Goal: Use online tool/utility

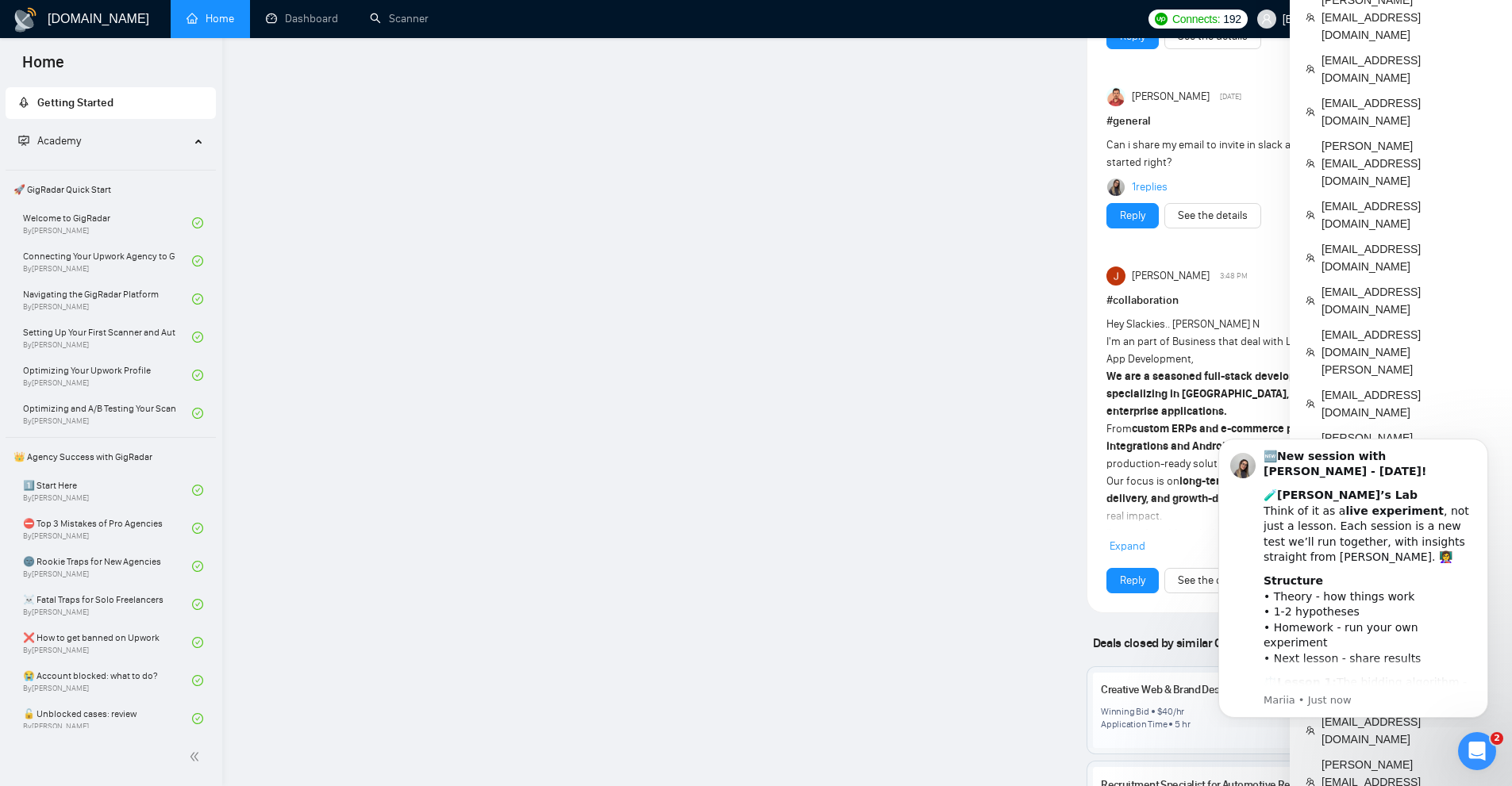
scroll to position [1270, 0]
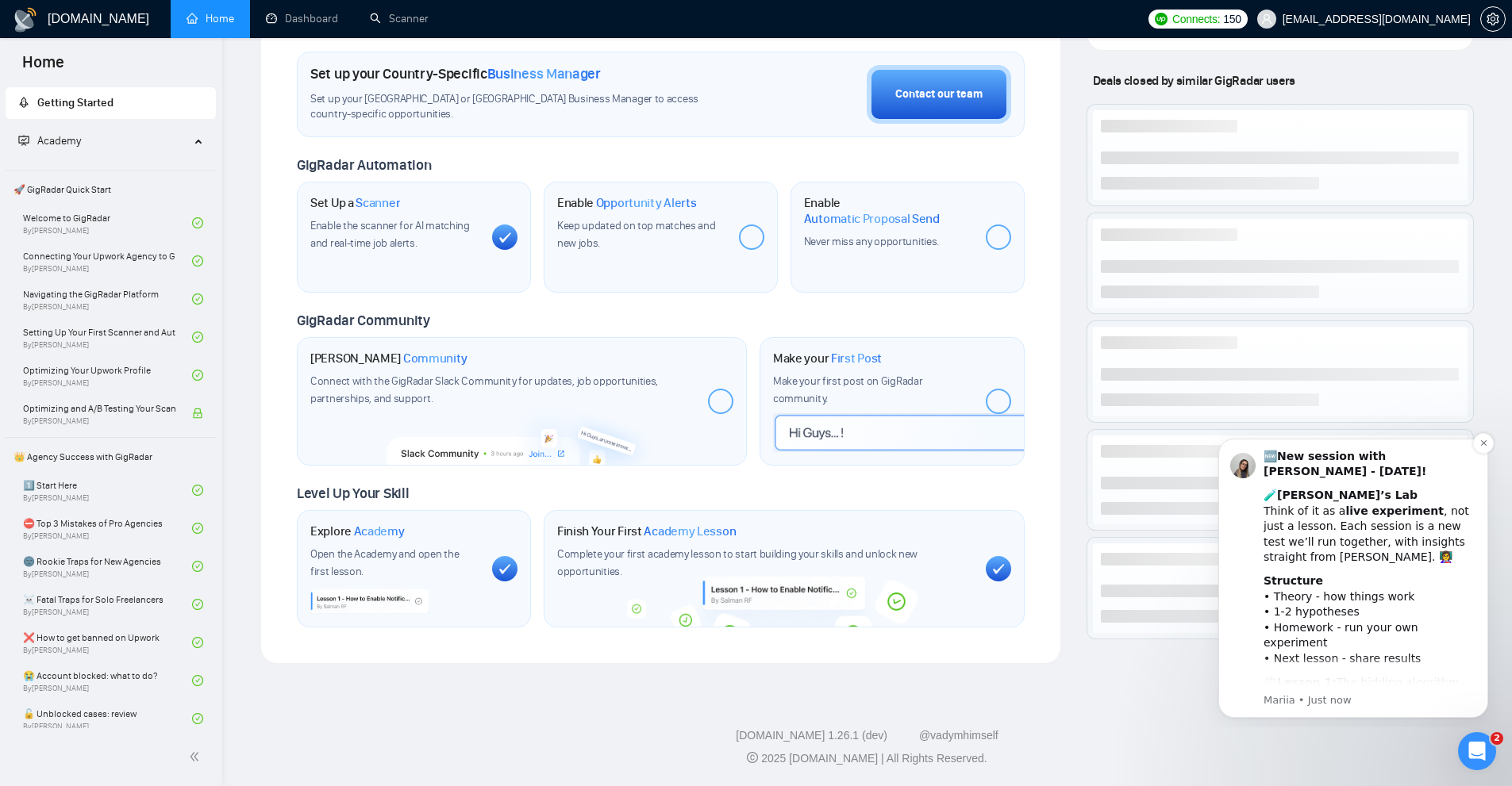
scroll to position [461, 0]
click at [1483, 439] on icon "Dismiss notification" at bounding box center [1483, 443] width 8 height 8
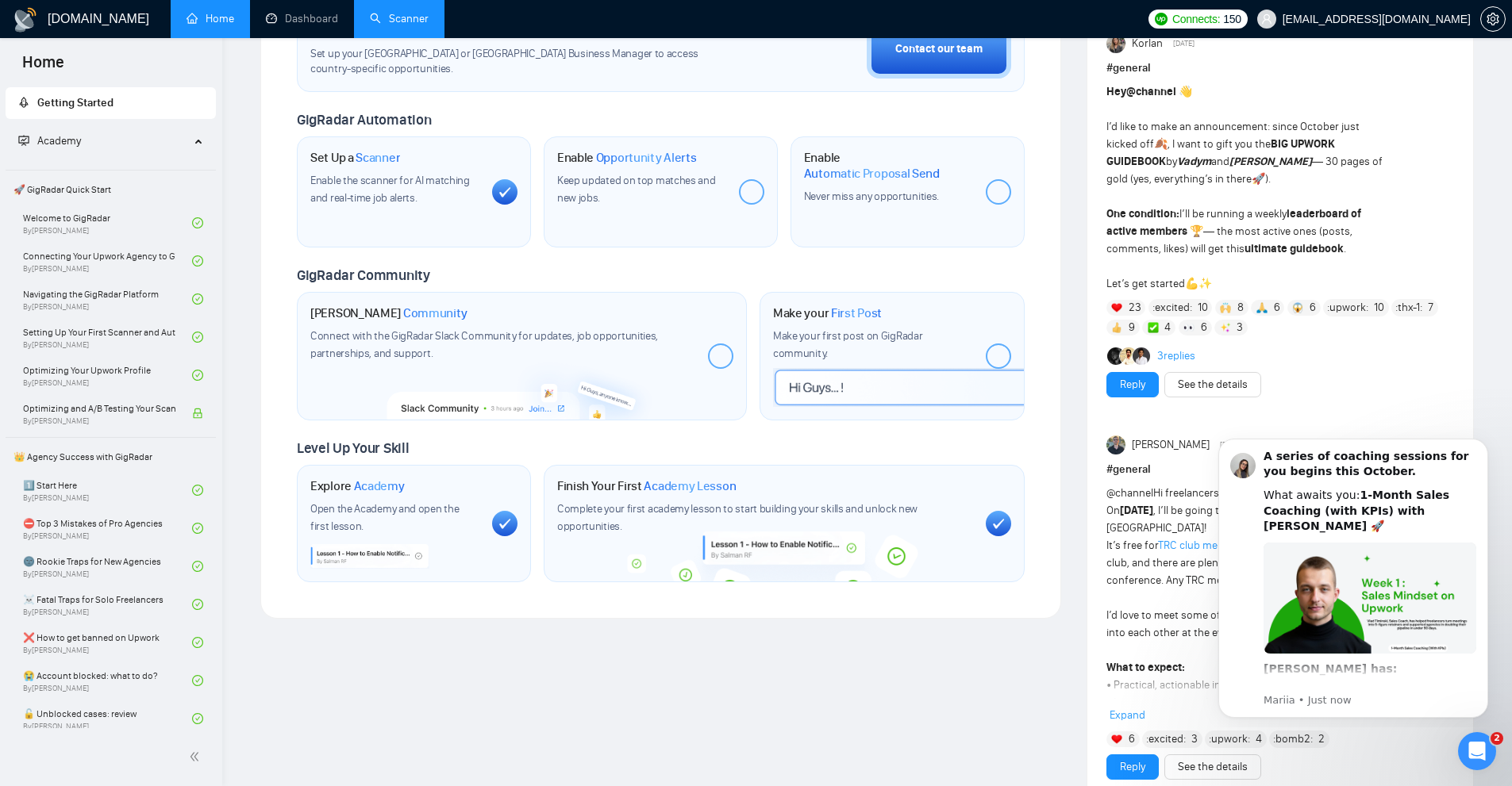
click at [408, 25] on link "Scanner" at bounding box center [399, 19] width 59 height 14
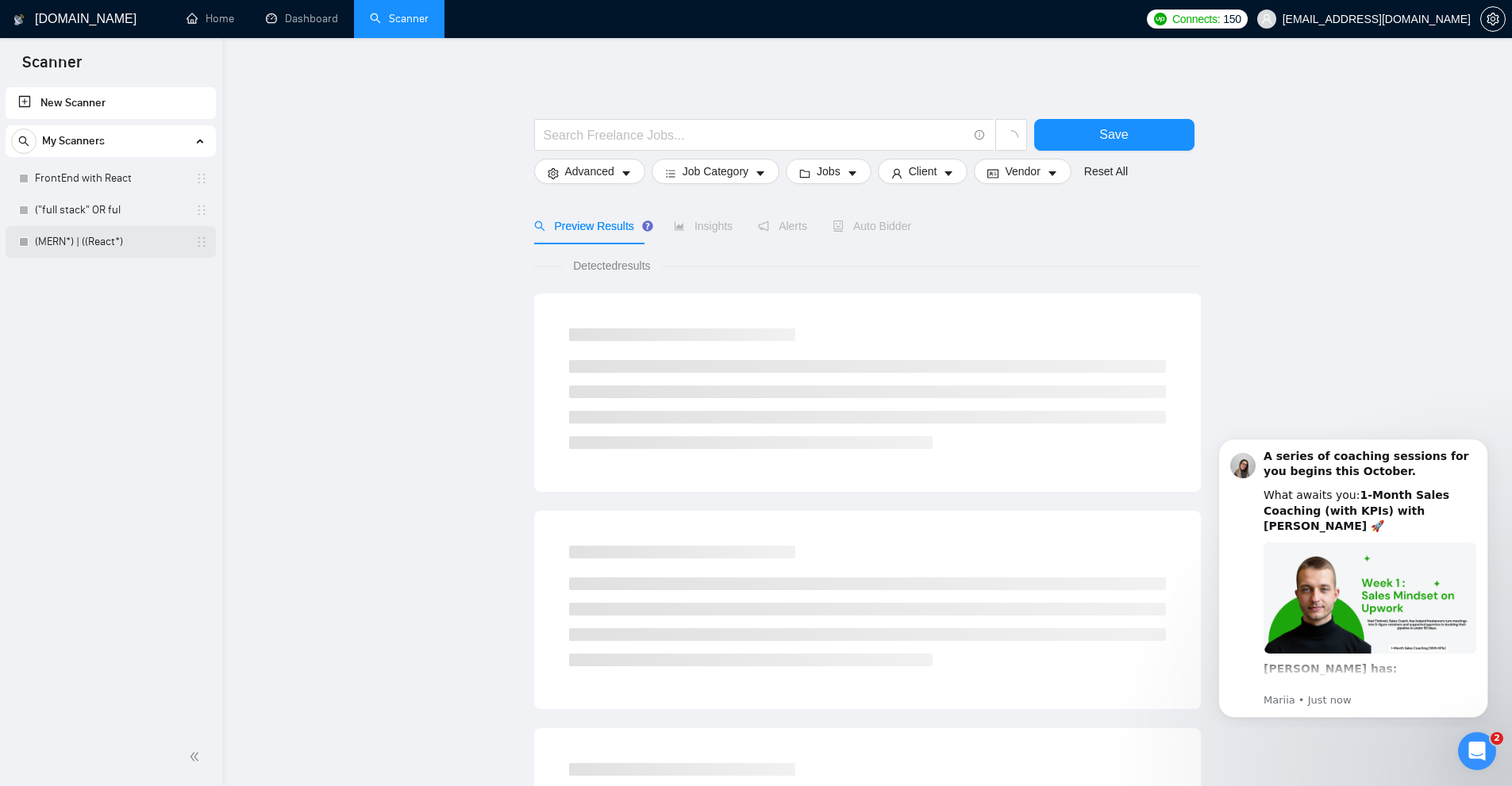
click at [125, 246] on link "(MERN*) | ((React*)" at bounding box center [110, 241] width 150 height 31
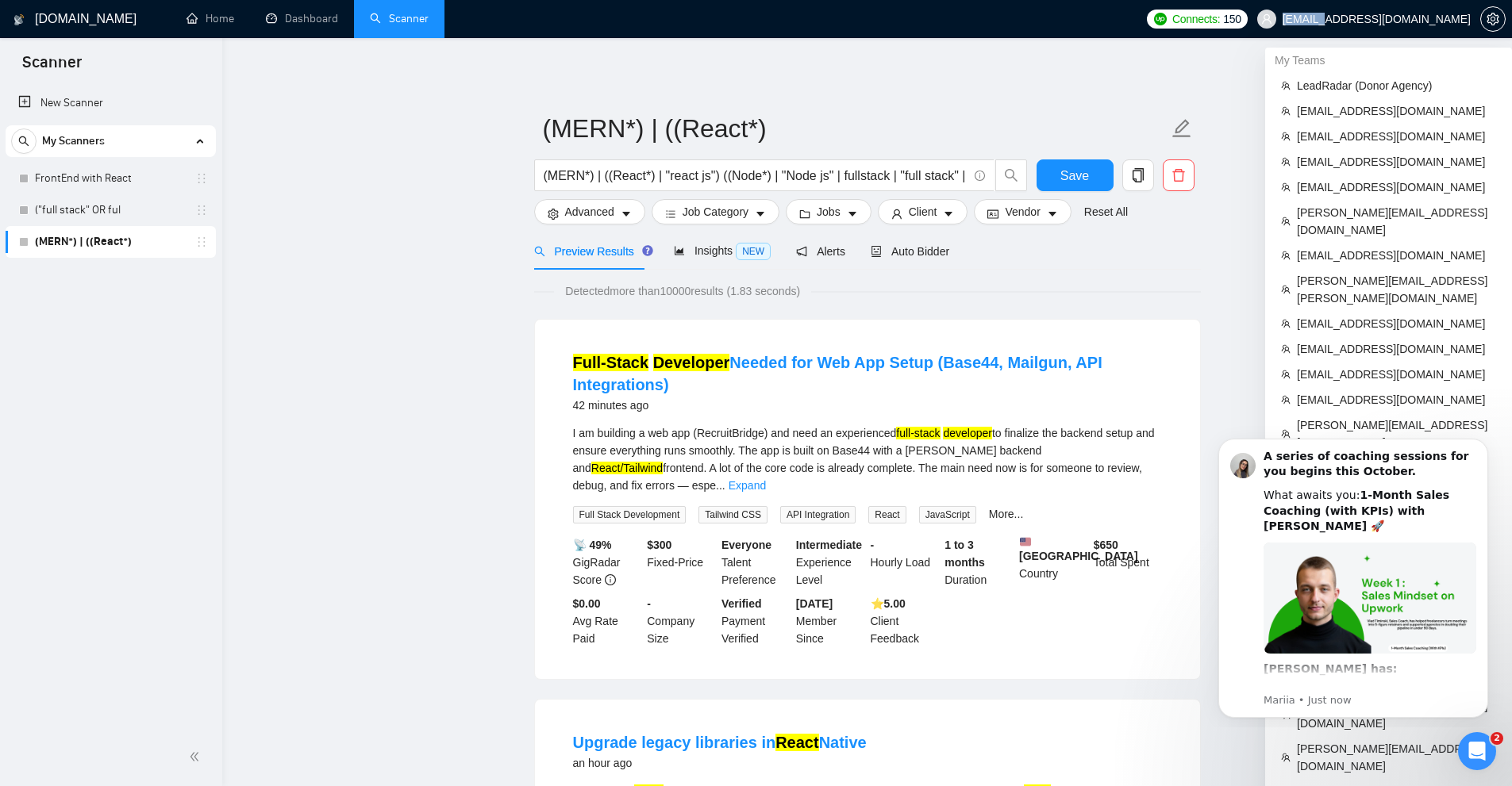
copy span "kiran@b"
drag, startPoint x: 1377, startPoint y: 20, endPoint x: 1417, endPoint y: 22, distance: 40.0
click at [1417, 19] on span "[EMAIL_ADDRESS][DOMAIN_NAME]" at bounding box center [1376, 19] width 188 height 0
copy span "[EMAIL_ADDRESS][DOMAIN_NAME]"
click at [1468, 21] on span "[EMAIL_ADDRESS][DOMAIN_NAME]" at bounding box center [1364, 20] width 233 height 51
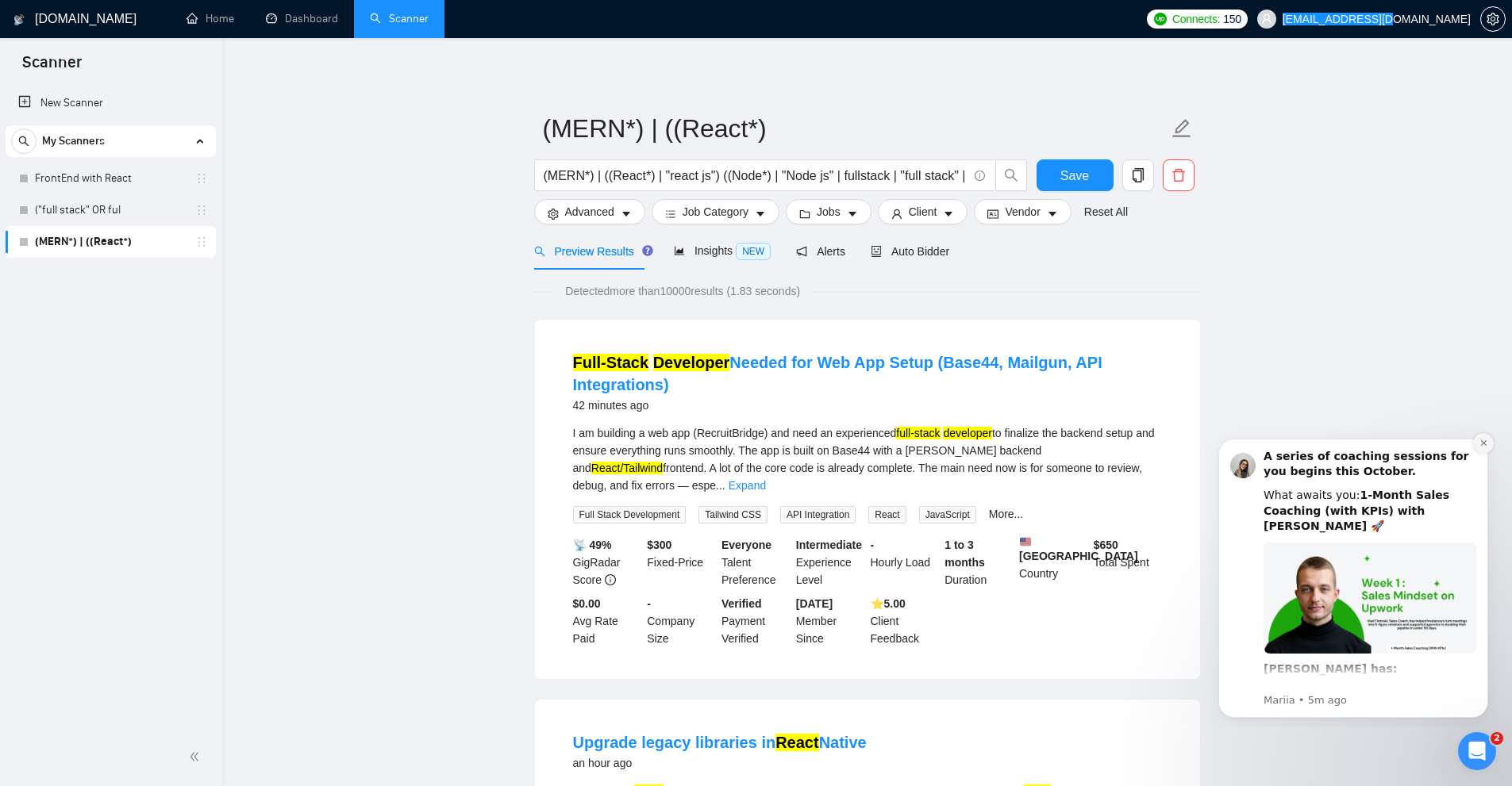
click at [1484, 441] on icon "Dismiss notification" at bounding box center [1483, 443] width 8 height 8
